Goal: Information Seeking & Learning: Find contact information

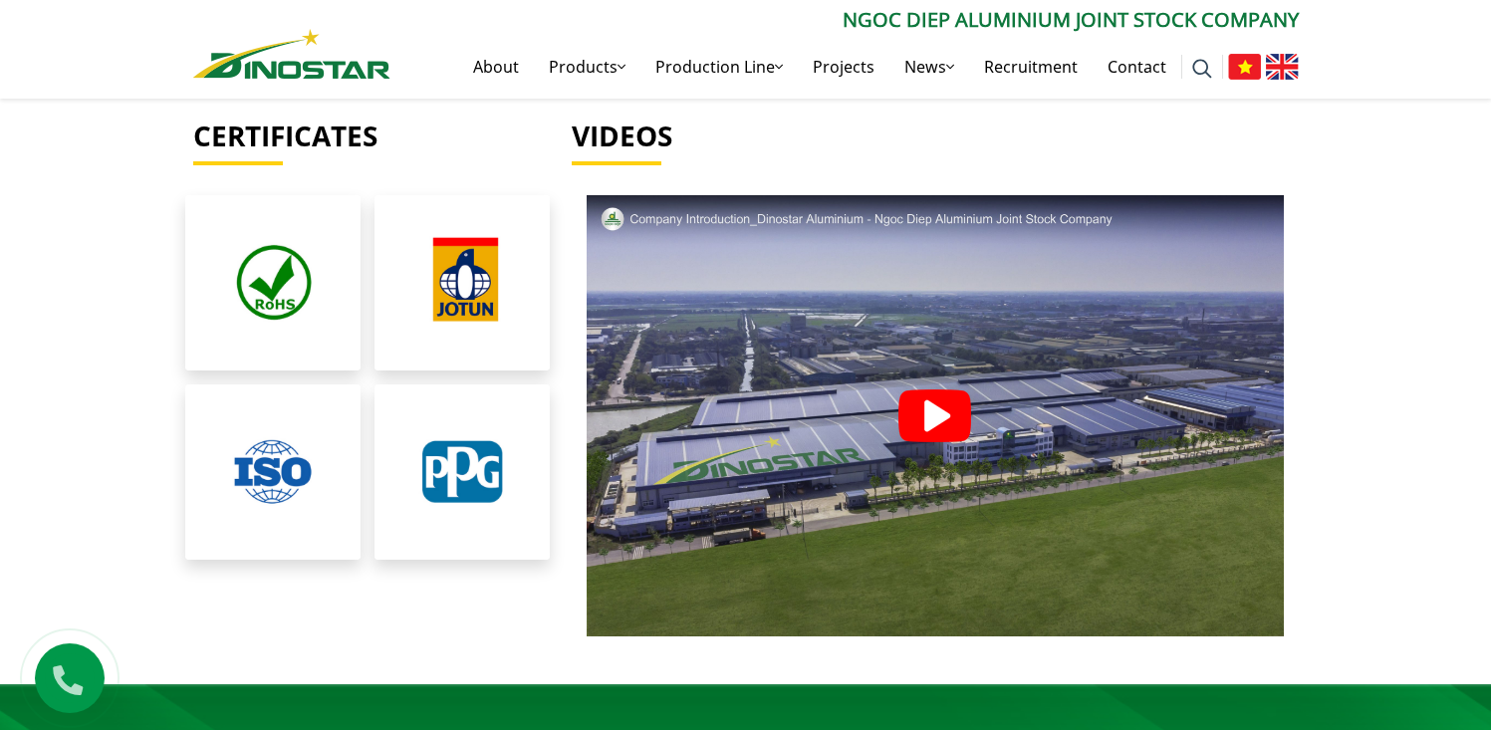
scroll to position [4541, 0]
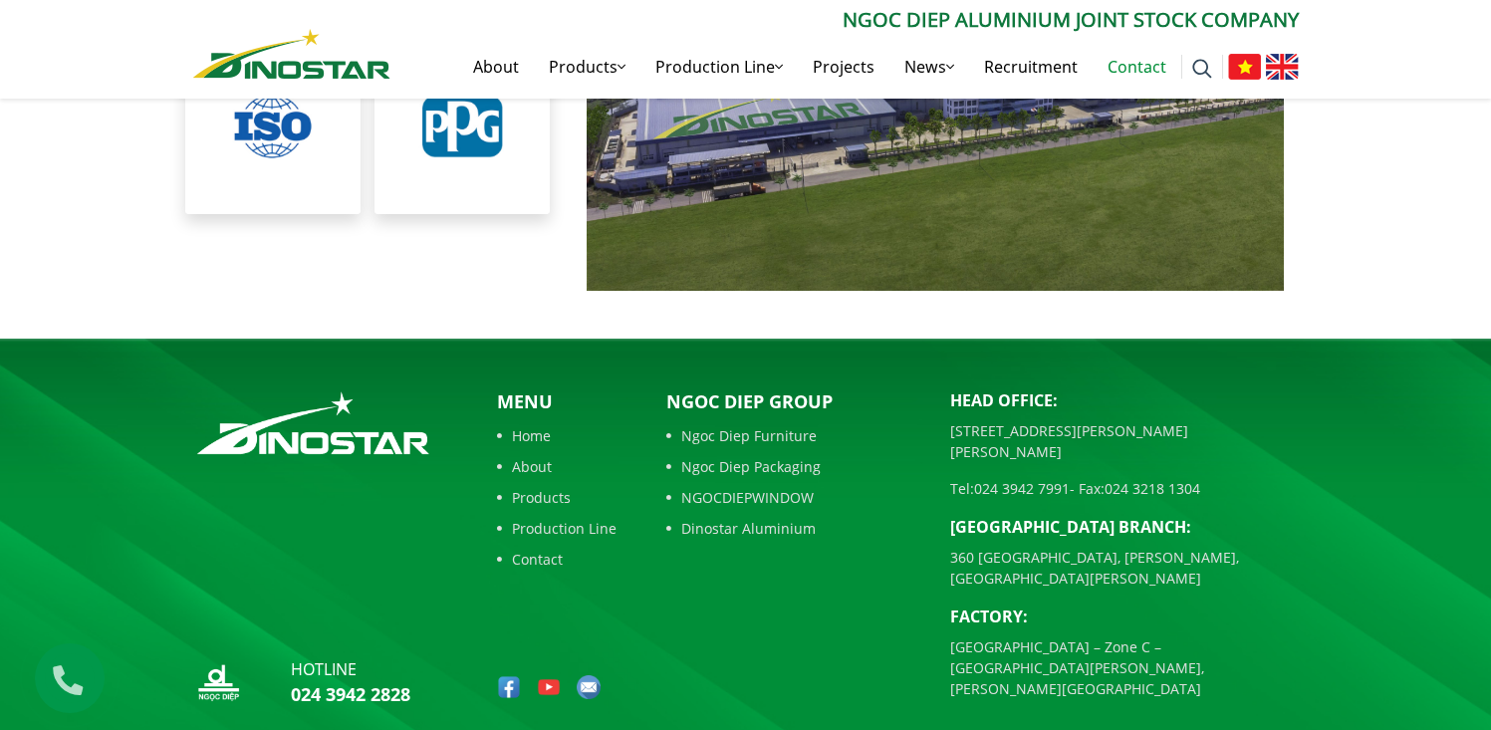
click at [1116, 62] on link "Contact" at bounding box center [1136, 67] width 89 height 64
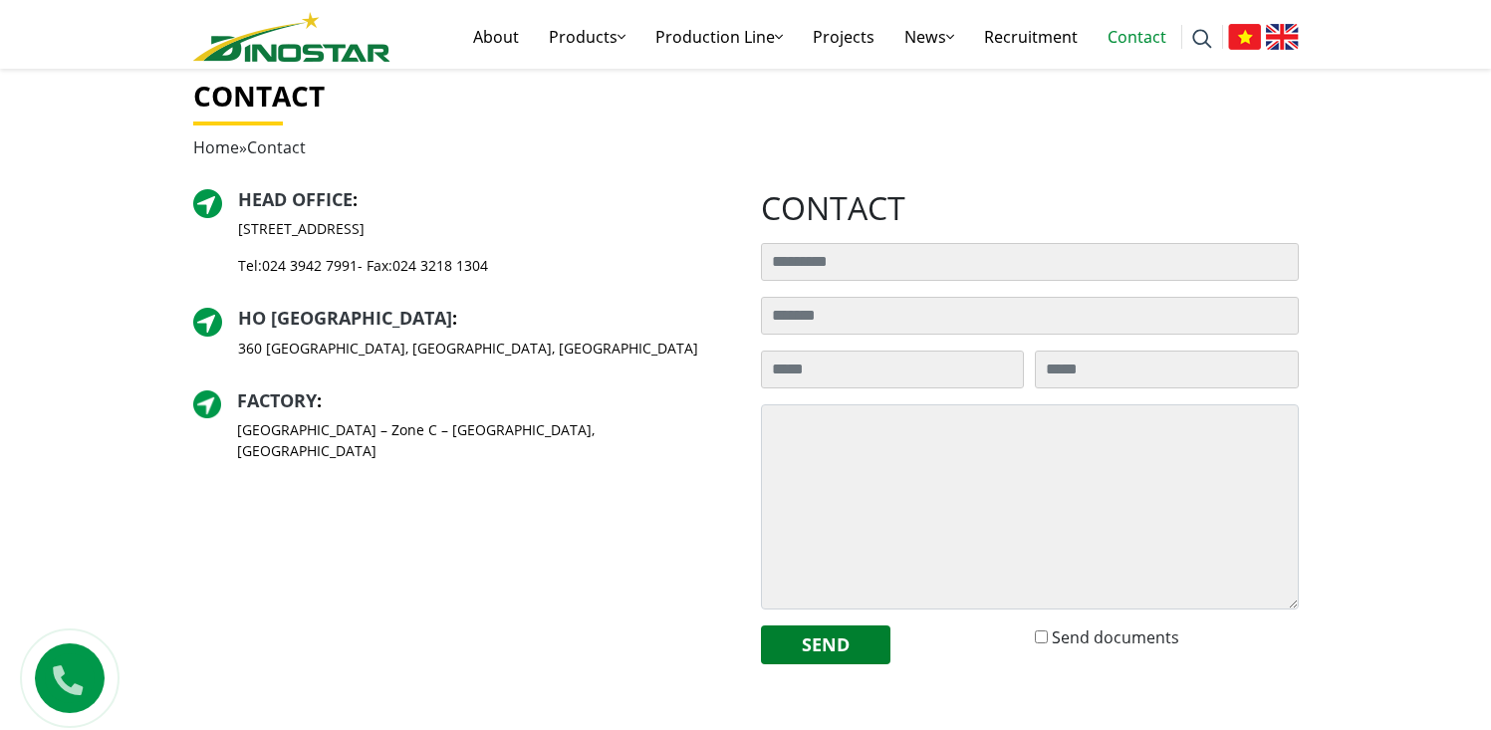
scroll to position [859, 0]
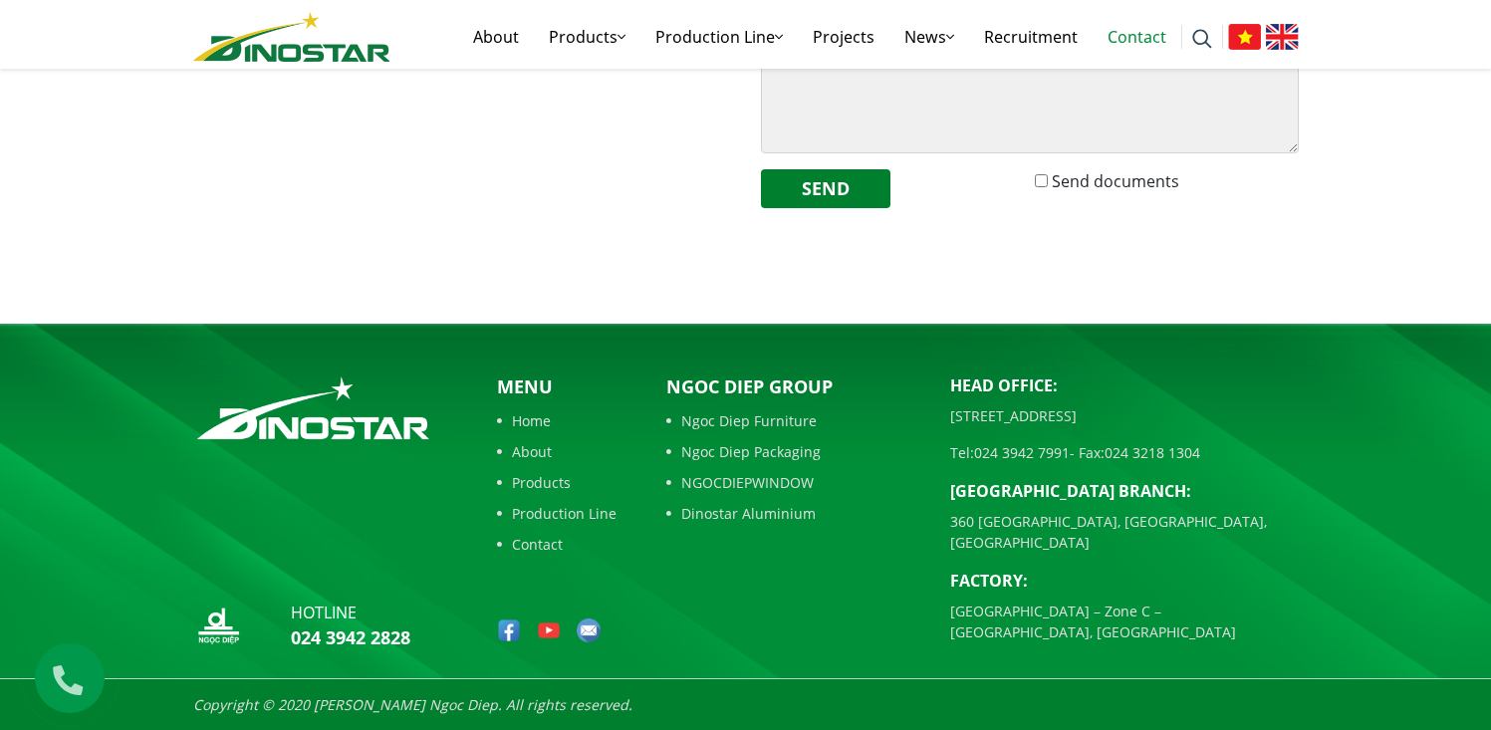
click at [506, 634] on img at bounding box center [509, 630] width 24 height 24
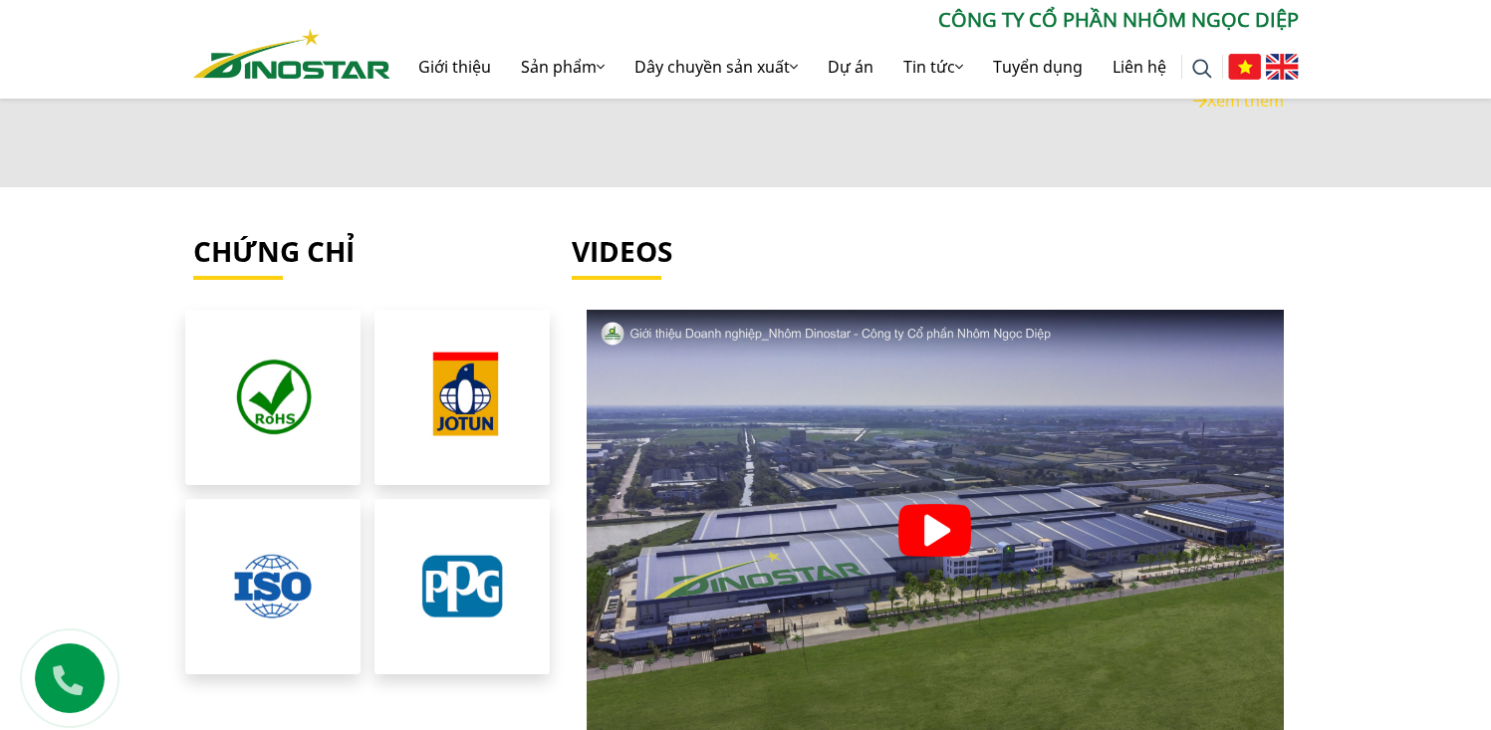
scroll to position [4566, 0]
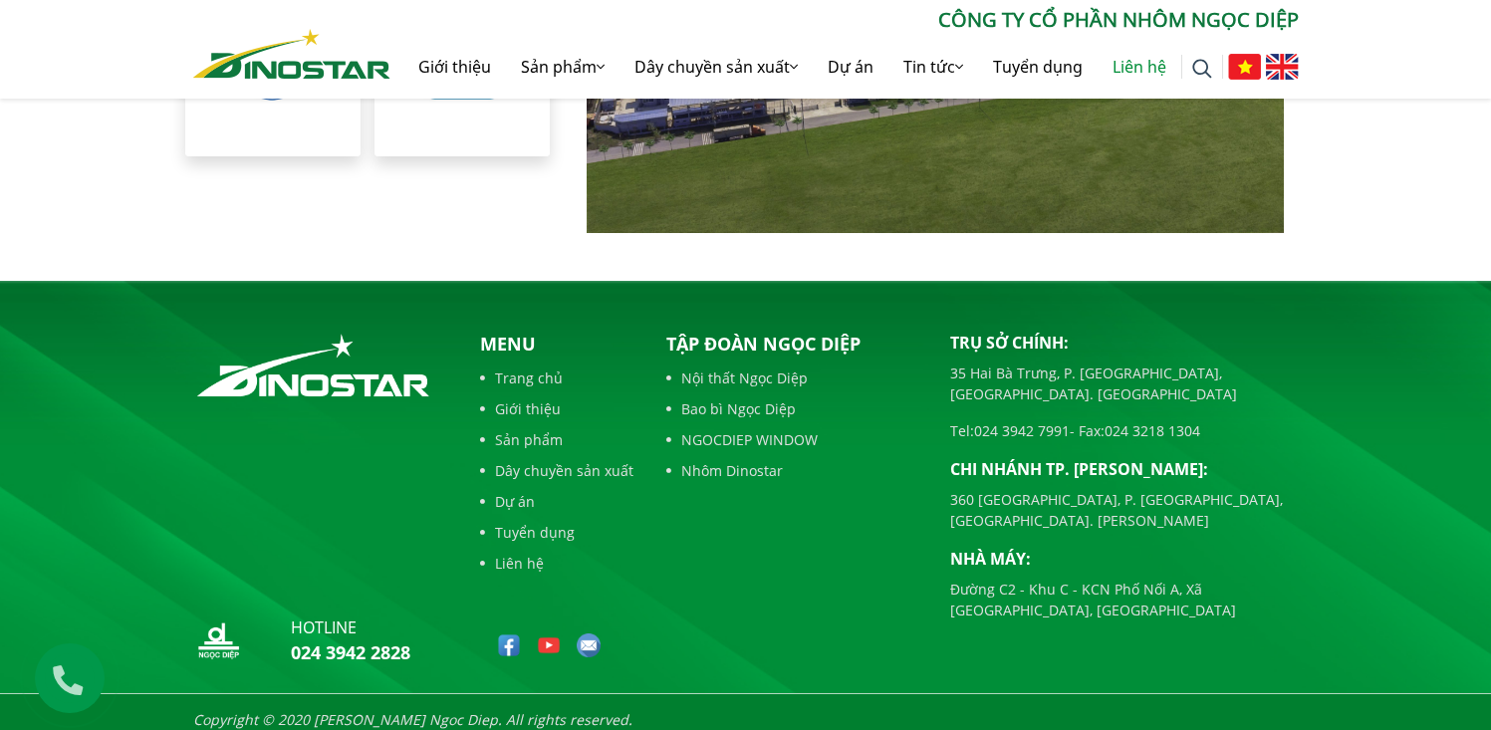
click at [1136, 76] on link "Liên hệ" at bounding box center [1139, 67] width 84 height 64
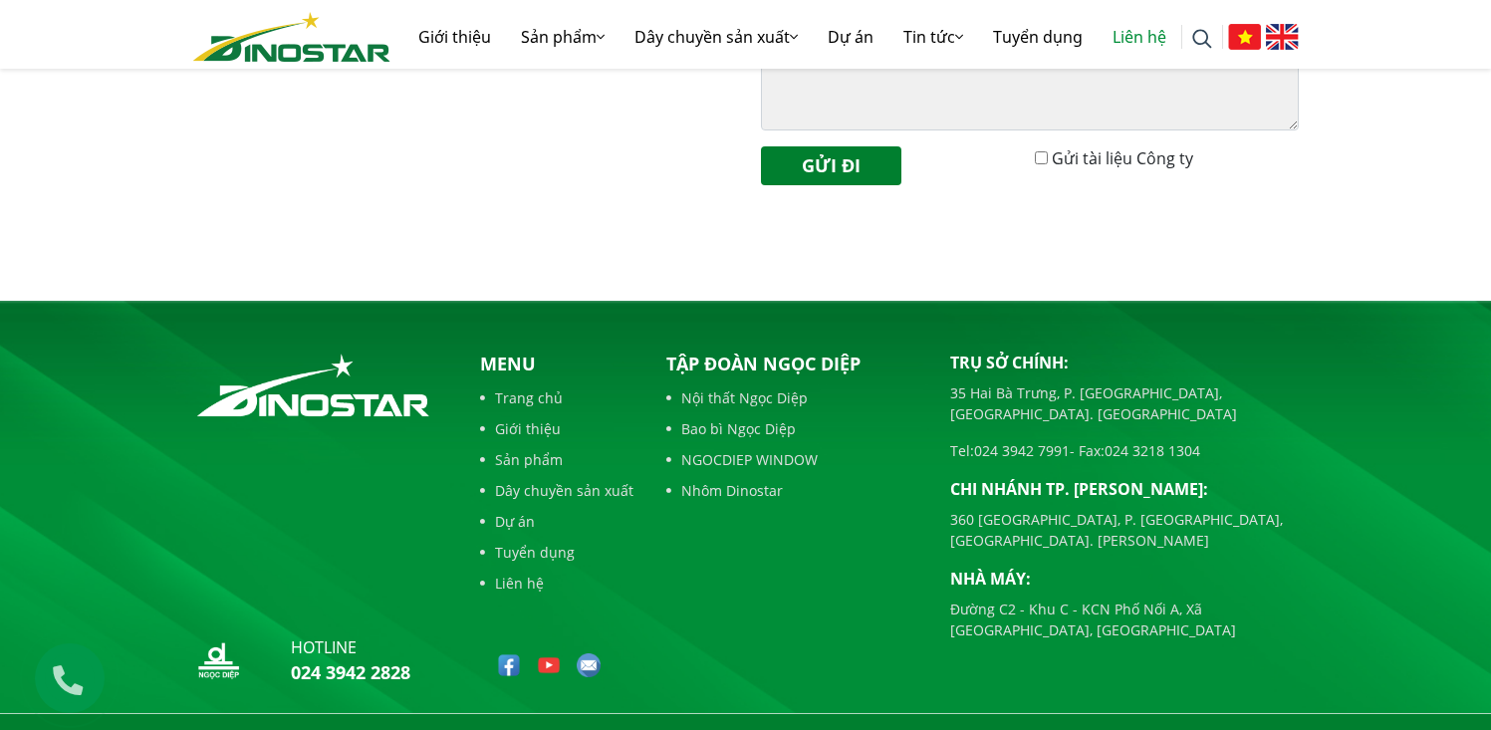
scroll to position [916, 0]
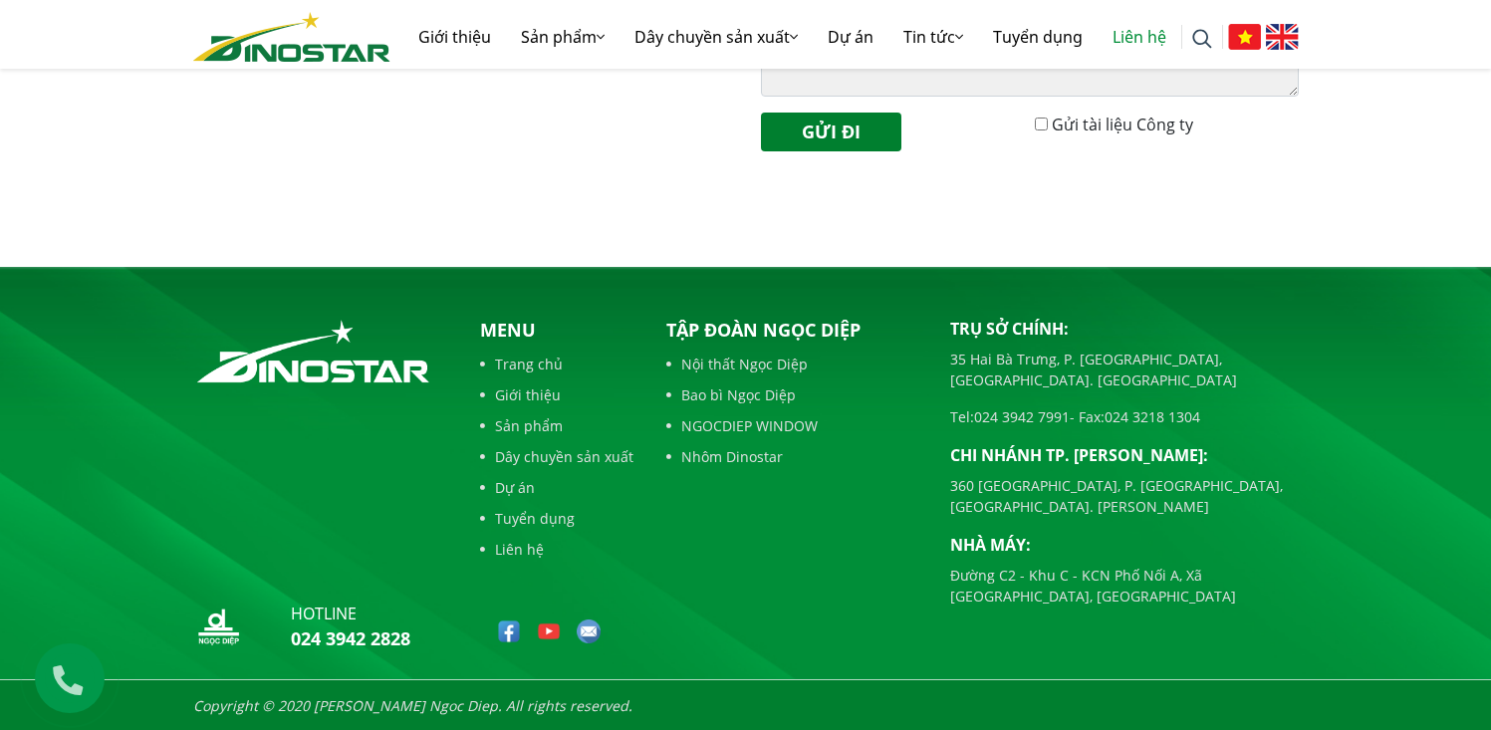
click at [524, 550] on link "Liên hệ" at bounding box center [556, 549] width 153 height 21
